Goal: Task Accomplishment & Management: Use online tool/utility

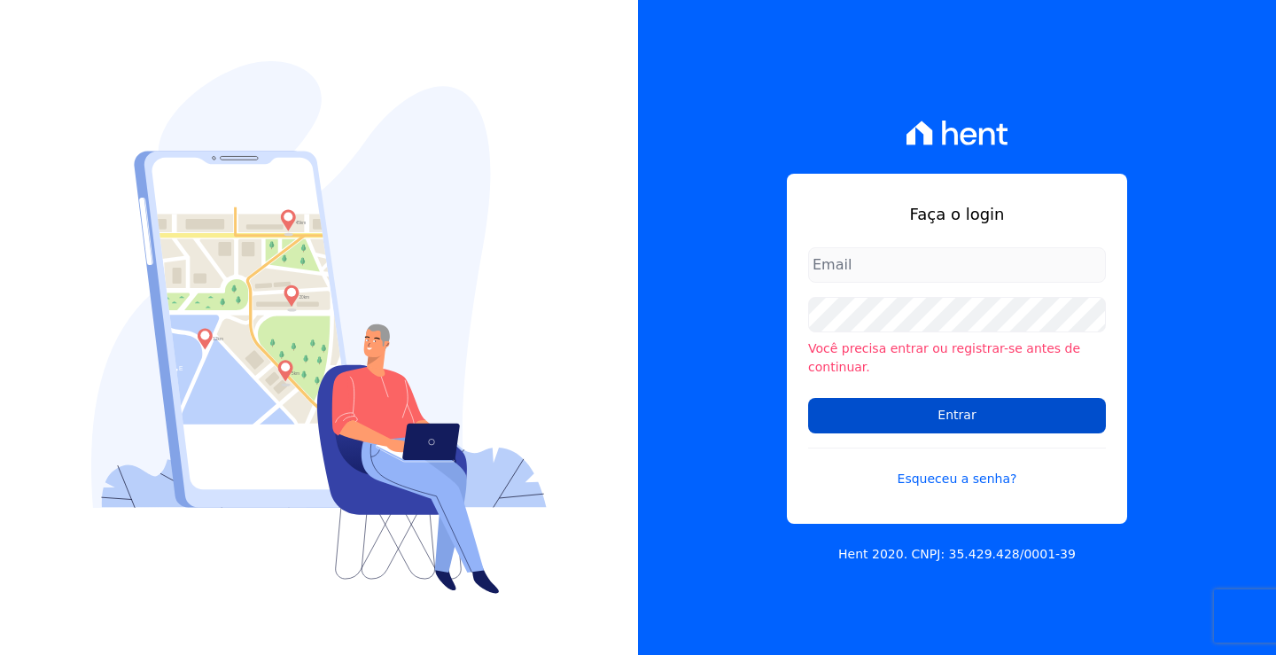
type input "[EMAIL_ADDRESS][DOMAIN_NAME]"
click at [961, 405] on input "Entrar" at bounding box center [957, 415] width 298 height 35
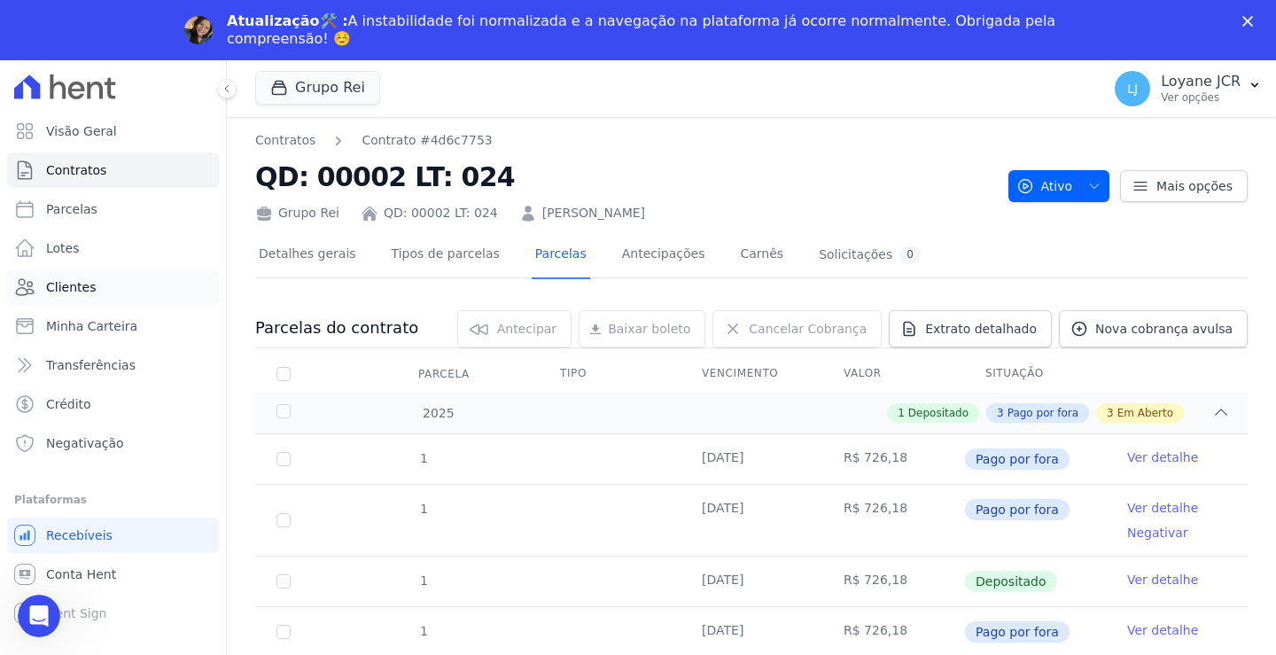
click at [89, 273] on link "Clientes" at bounding box center [113, 286] width 212 height 35
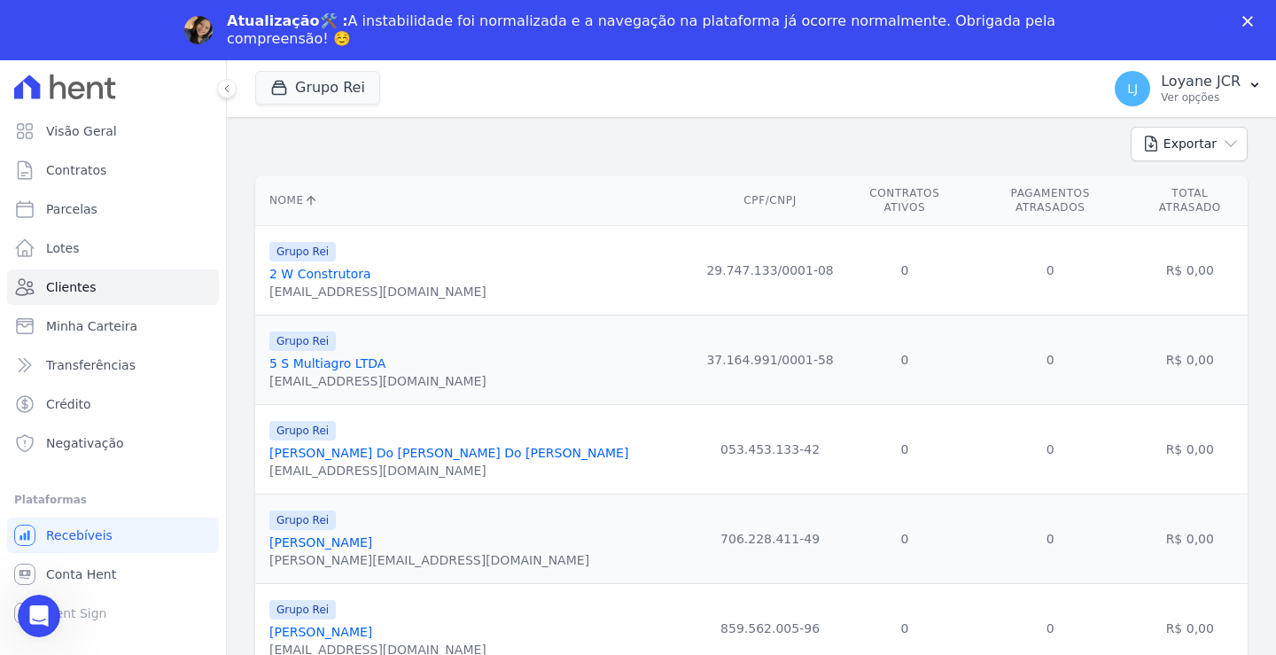
scroll to position [89, 0]
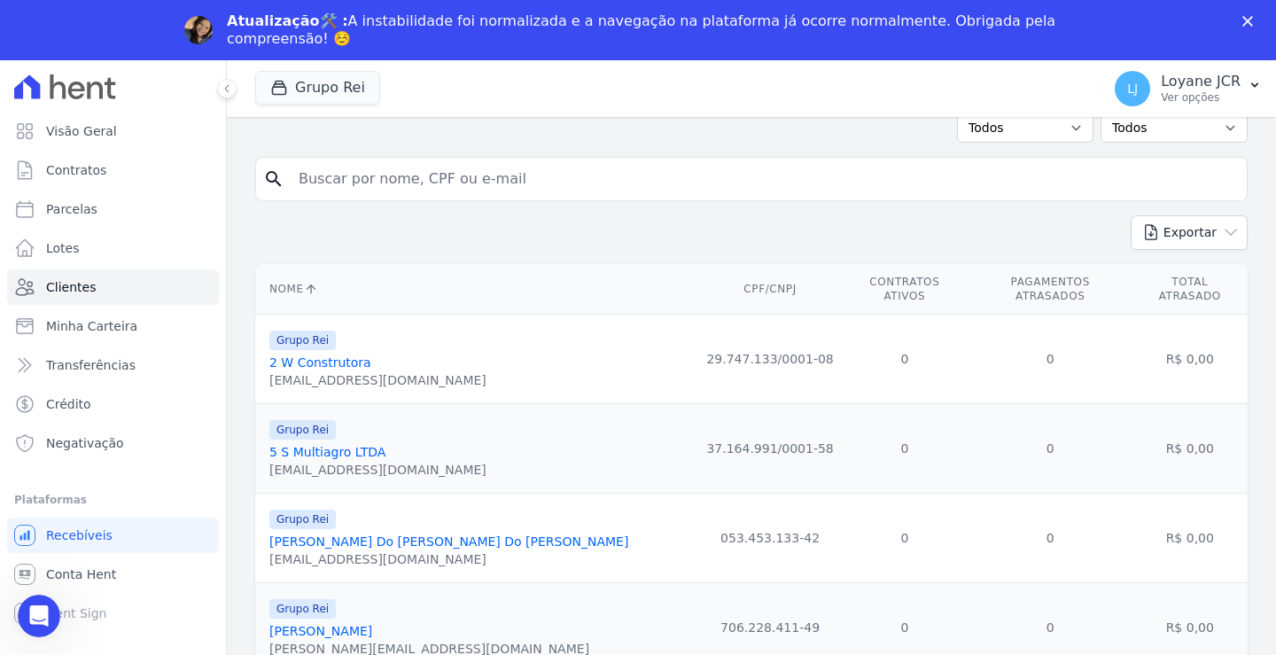
click at [329, 177] on input "search" at bounding box center [763, 178] width 951 height 35
type input "t"
type input "RONALDO MARTINS DA SILVA"
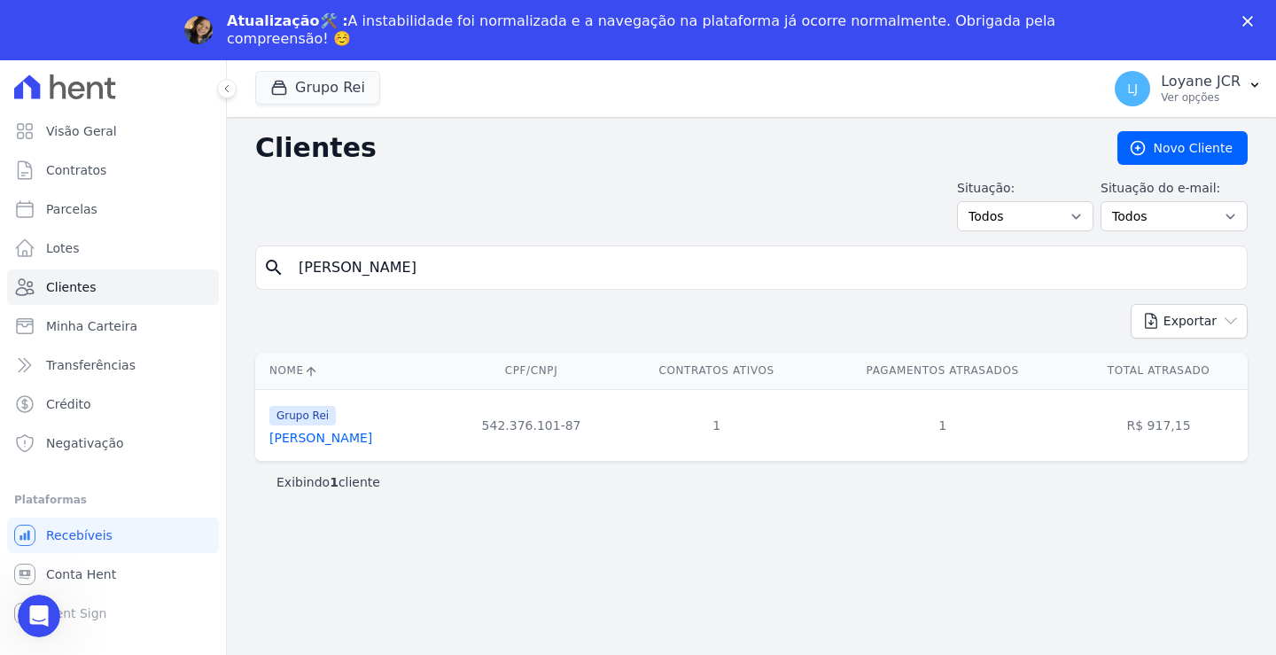
click at [341, 438] on link "Ronaldo Martins Da Silva" at bounding box center [320, 437] width 103 height 14
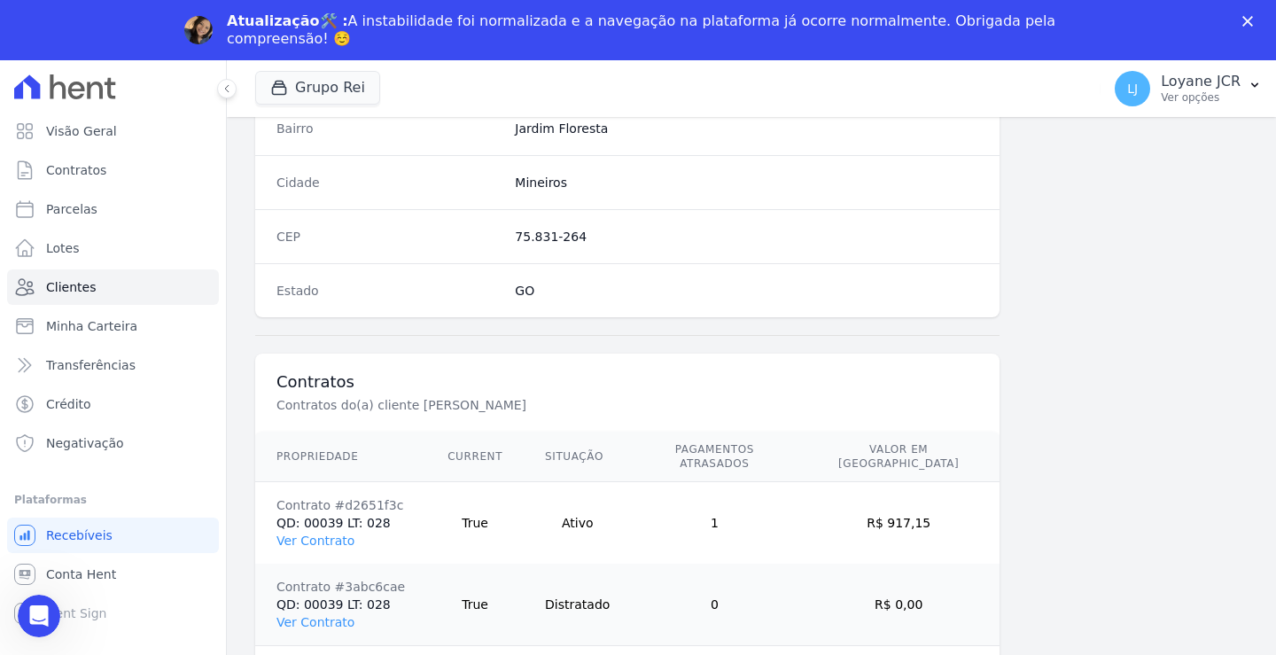
scroll to position [1084, 0]
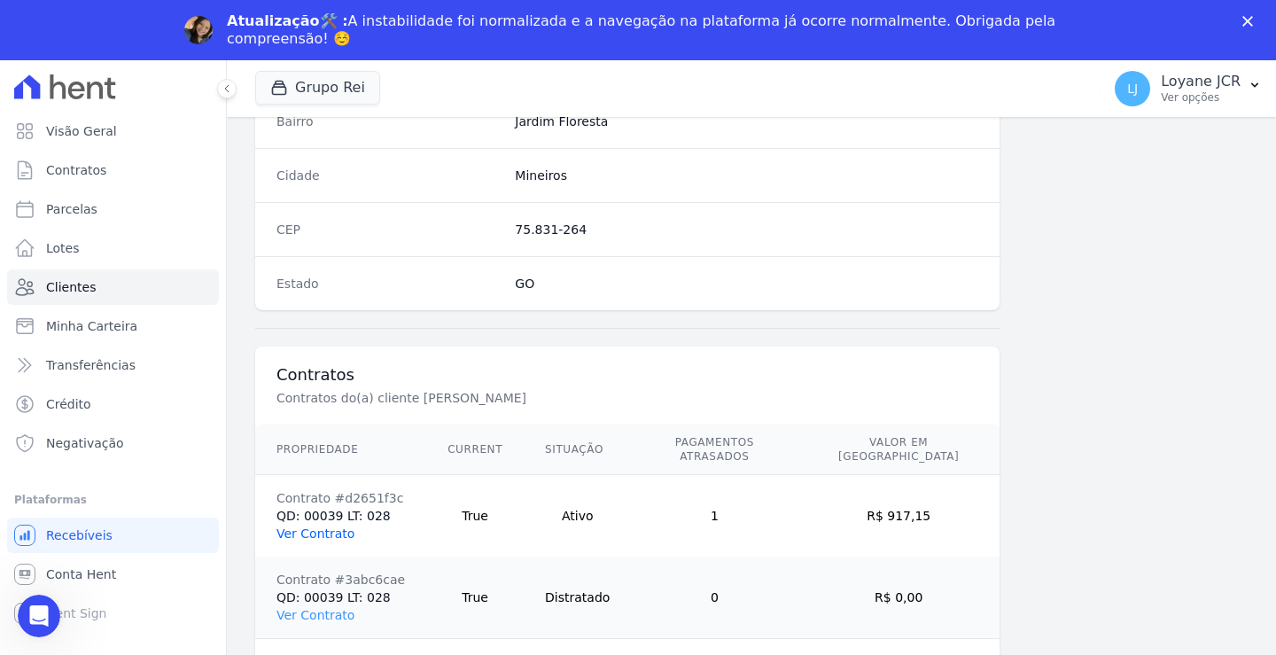
click at [318, 526] on link "Ver Contrato" at bounding box center [315, 533] width 78 height 14
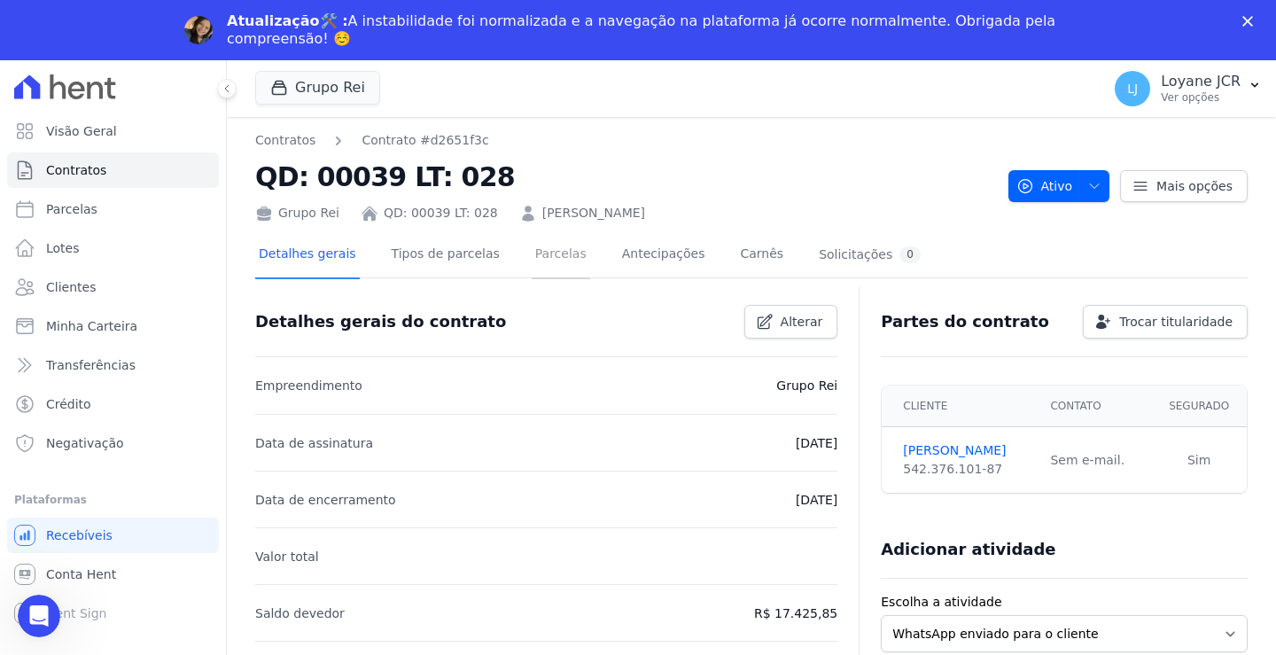
click at [533, 252] on link "Parcelas" at bounding box center [560, 255] width 58 height 47
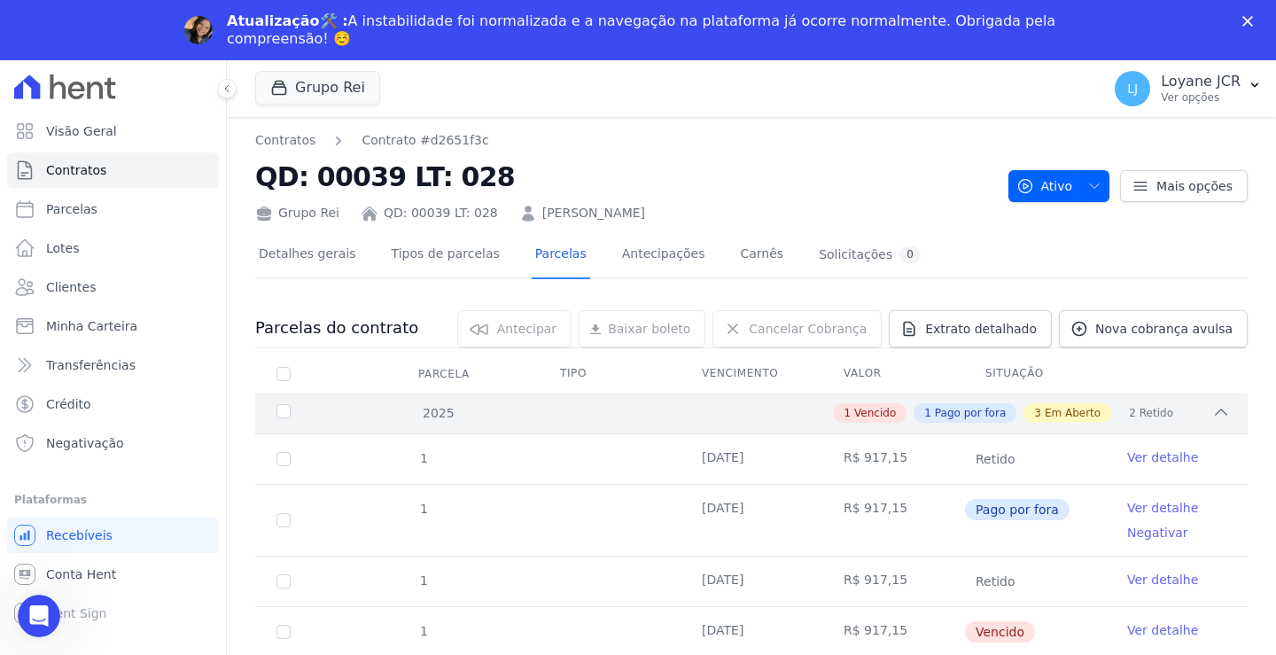
click at [276, 413] on div "2025" at bounding box center [316, 413] width 86 height 19
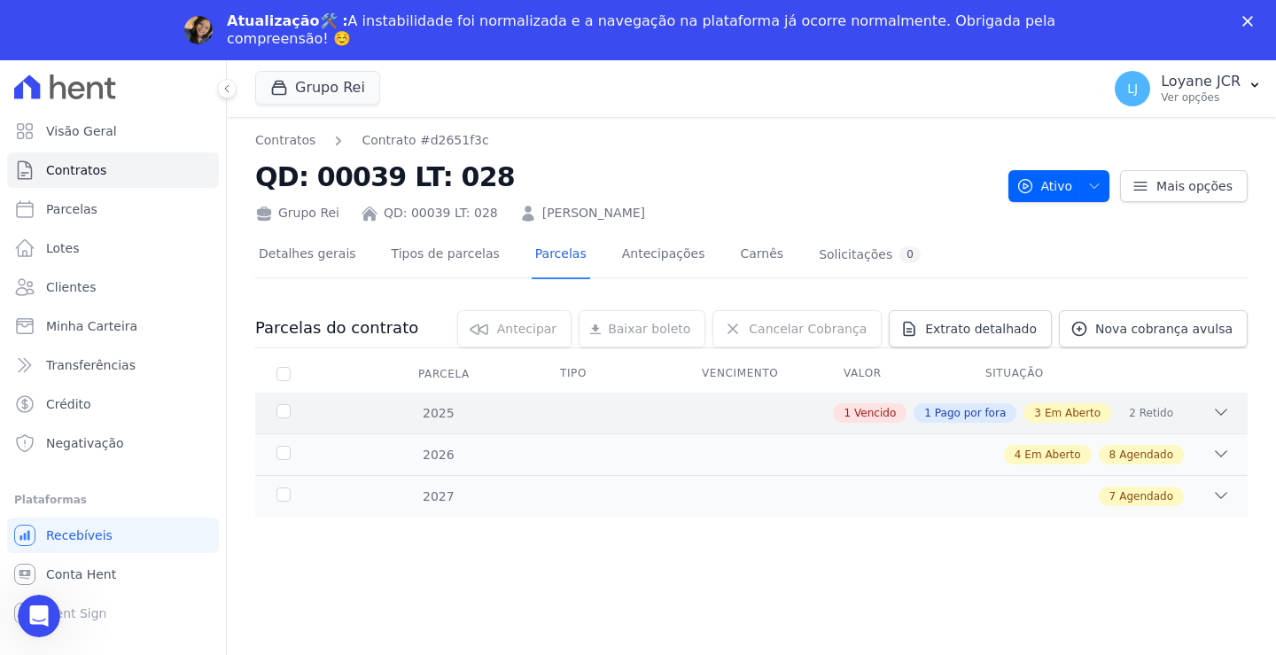
click at [286, 402] on div "2025 1 Vencido 1 Pago por fora 3 Em Aberto 2 Retido" at bounding box center [751, 412] width 992 height 41
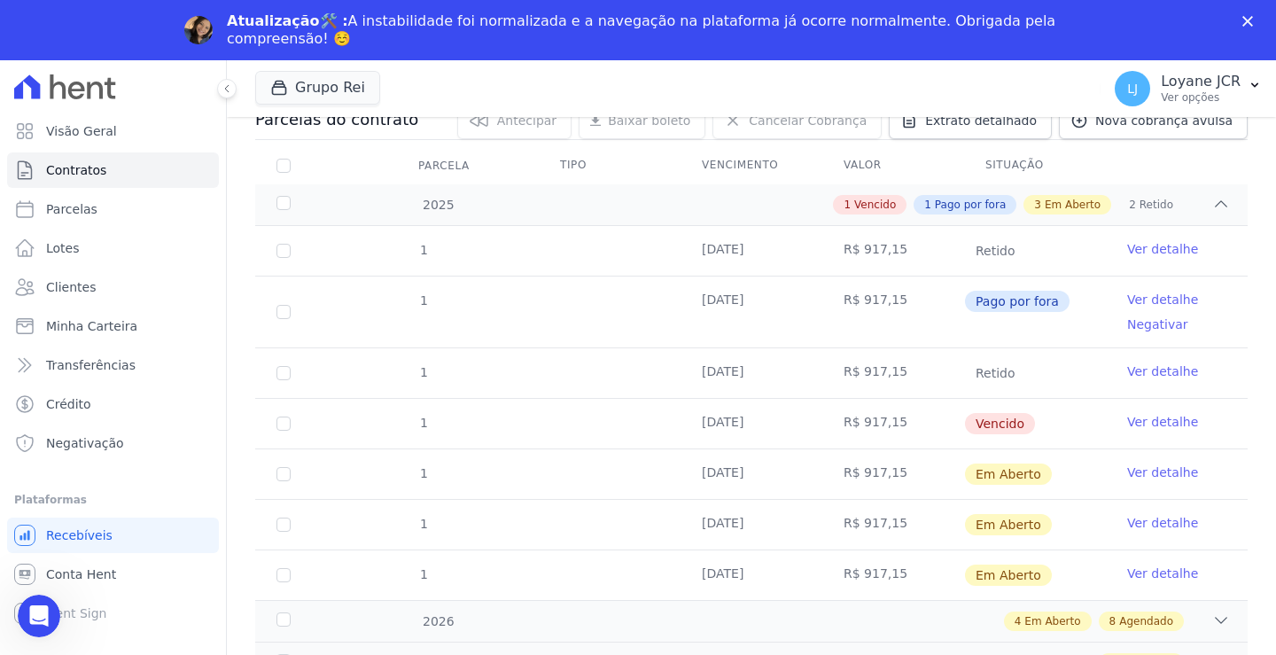
scroll to position [229, 0]
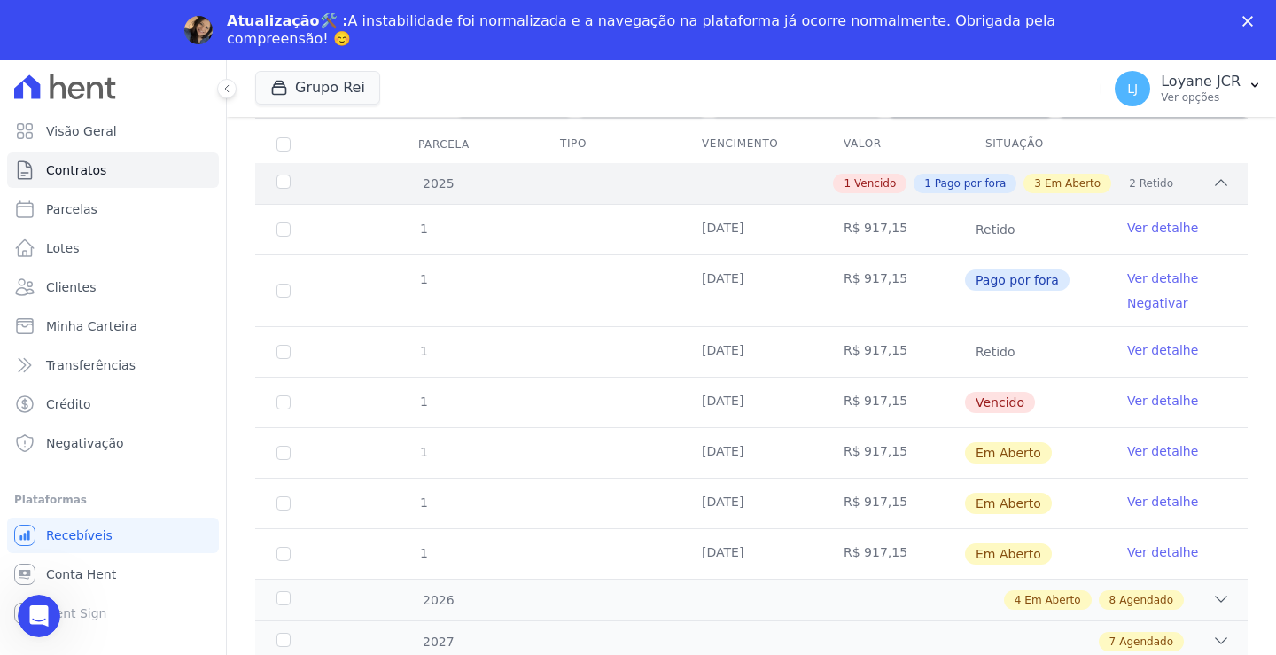
click at [865, 182] on span "Vencido" at bounding box center [875, 183] width 42 height 16
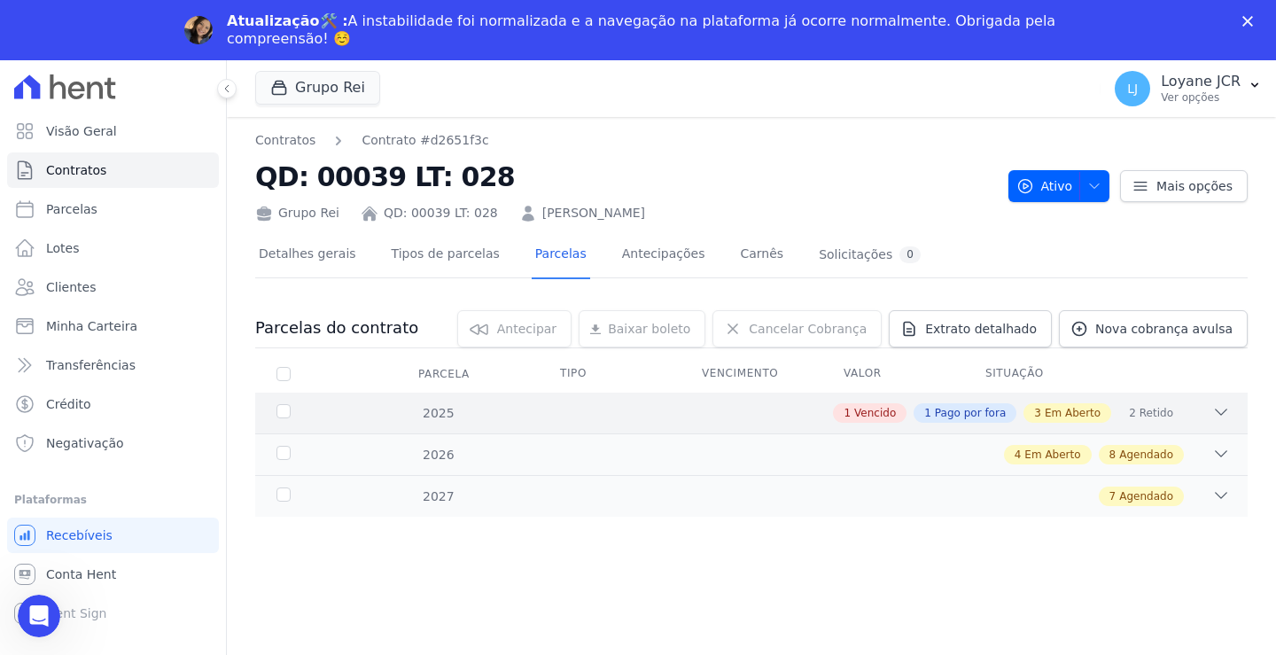
scroll to position [0, 0]
click at [1221, 408] on icon at bounding box center [1221, 412] width 18 height 18
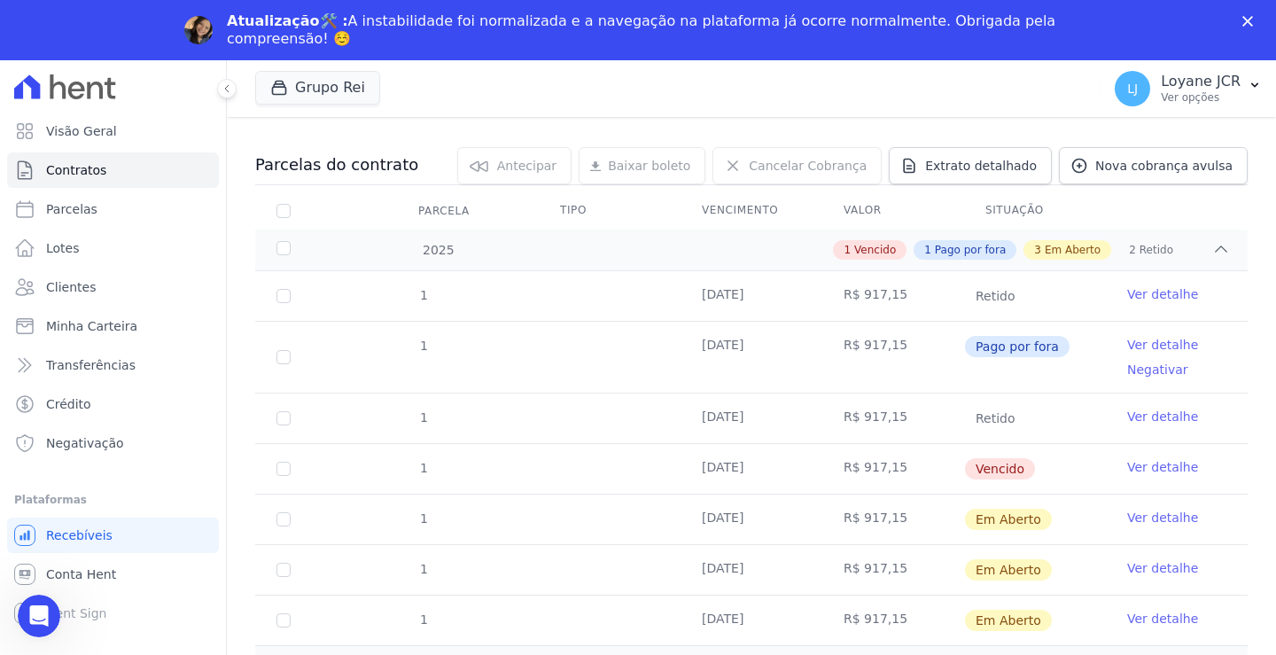
scroll to position [141, 0]
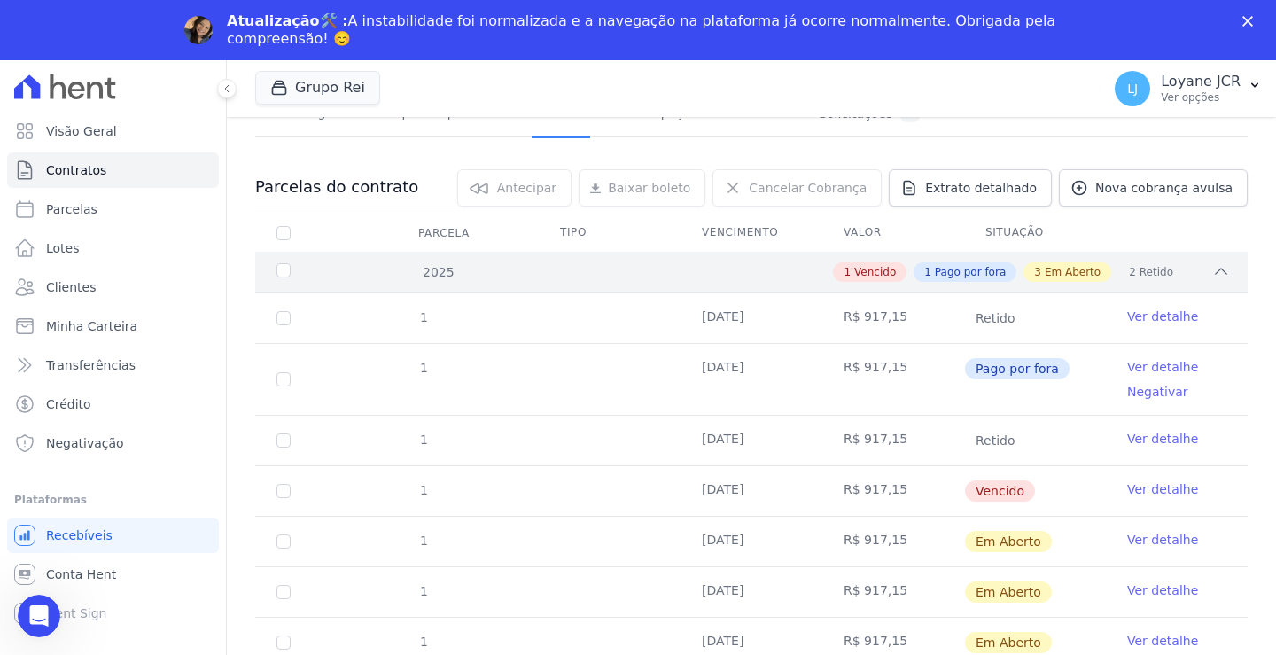
click at [1140, 269] on span "Retido" at bounding box center [1156, 272] width 34 height 16
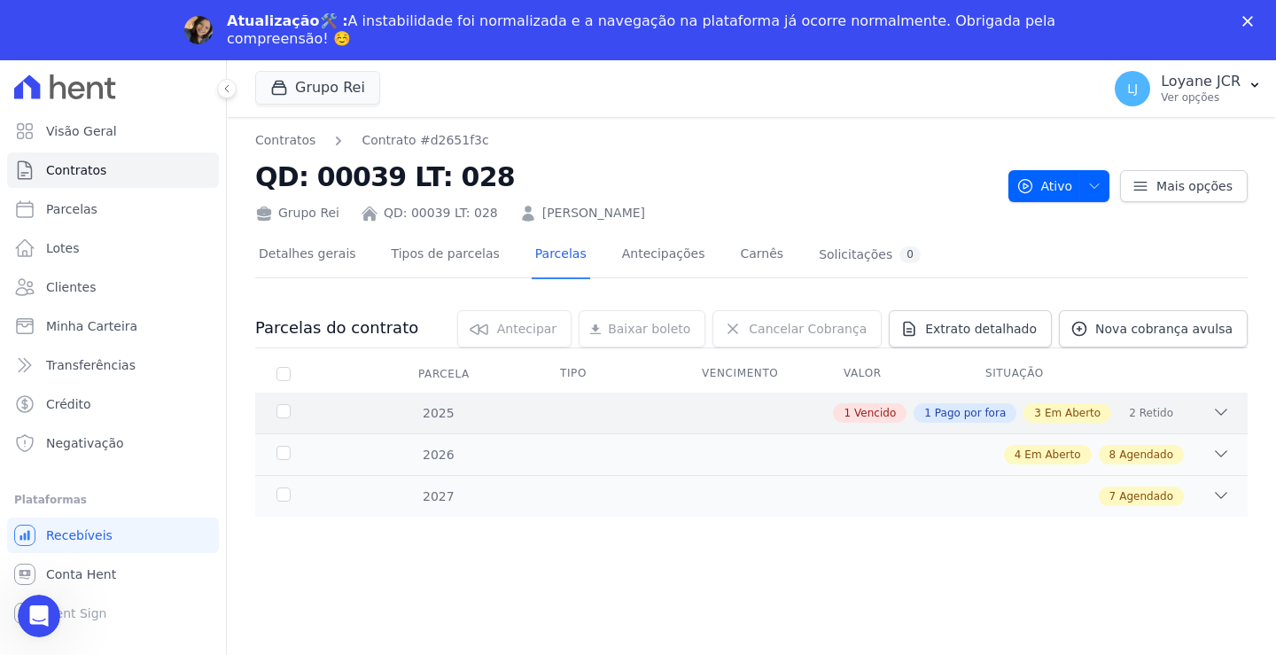
scroll to position [0, 0]
click at [989, 327] on span "Extrato detalhado" at bounding box center [981, 329] width 112 height 18
click at [1214, 333] on span "Exportar PDF" at bounding box center [1218, 330] width 93 height 18
